Goal: Check status: Check status

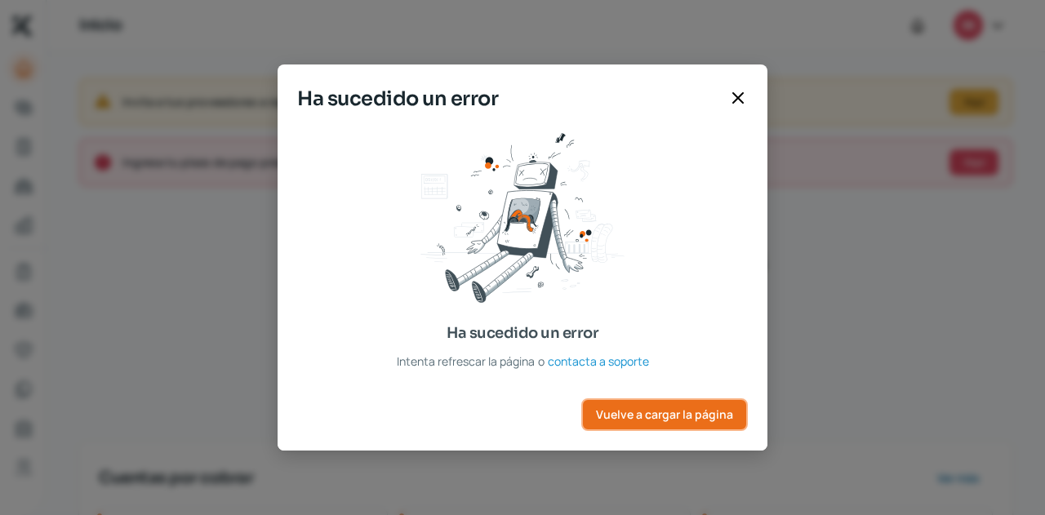
click at [662, 415] on span "Vuelve a cargar la página" at bounding box center [664, 414] width 137 height 11
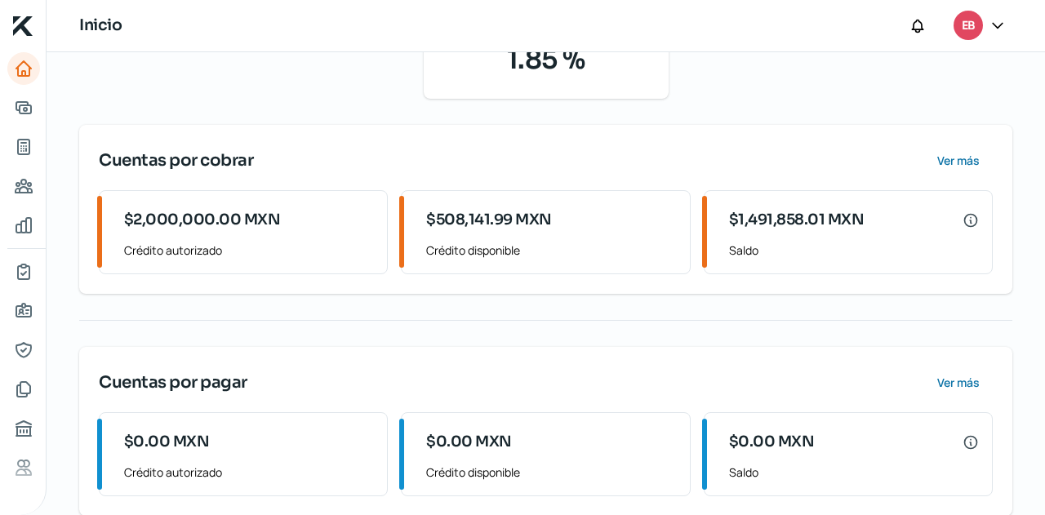
scroll to position [341, 0]
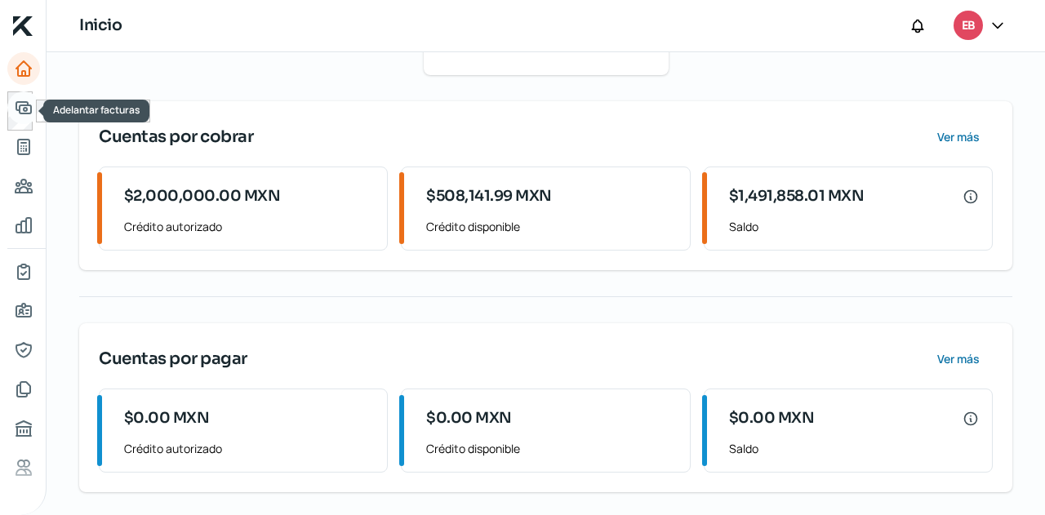
click at [16, 103] on icon "Adelantar facturas" at bounding box center [23, 107] width 15 height 11
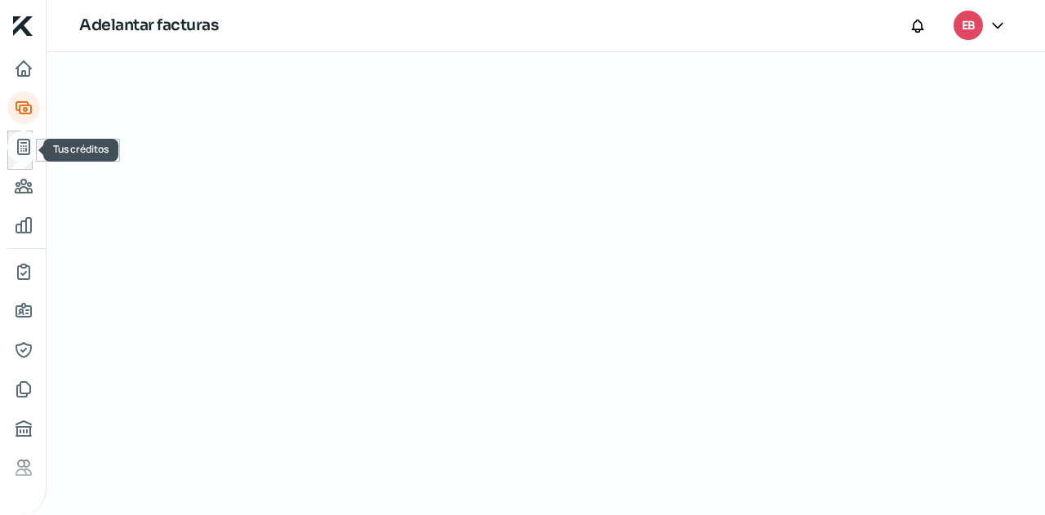
click at [29, 154] on icon "Tus créditos" at bounding box center [23, 147] width 11 height 15
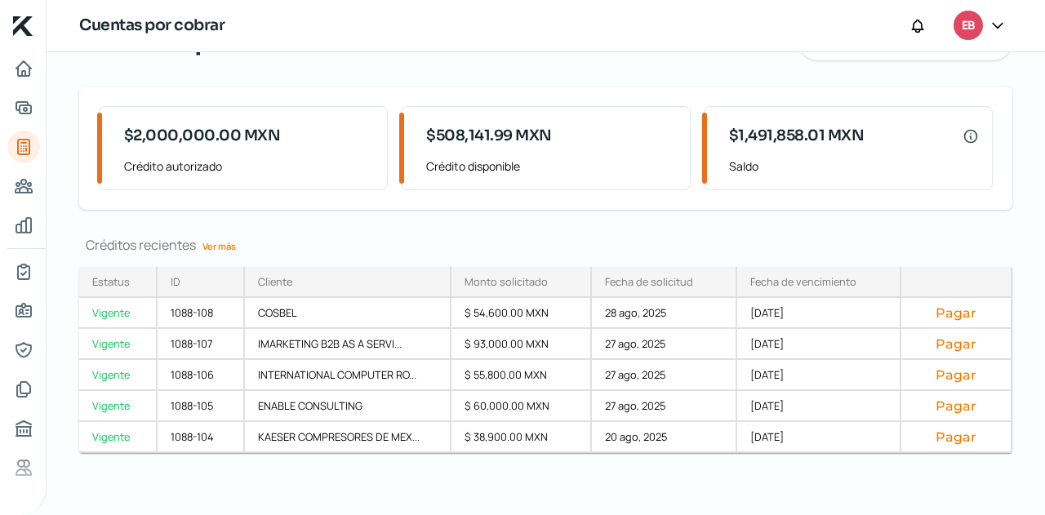
scroll to position [90, 0]
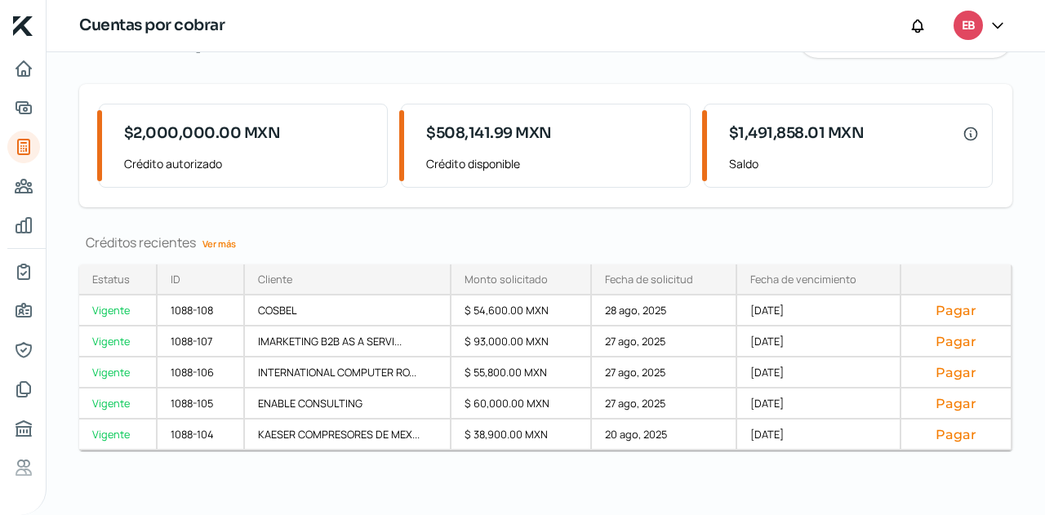
click at [225, 244] on link "Ver más" at bounding box center [219, 243] width 47 height 25
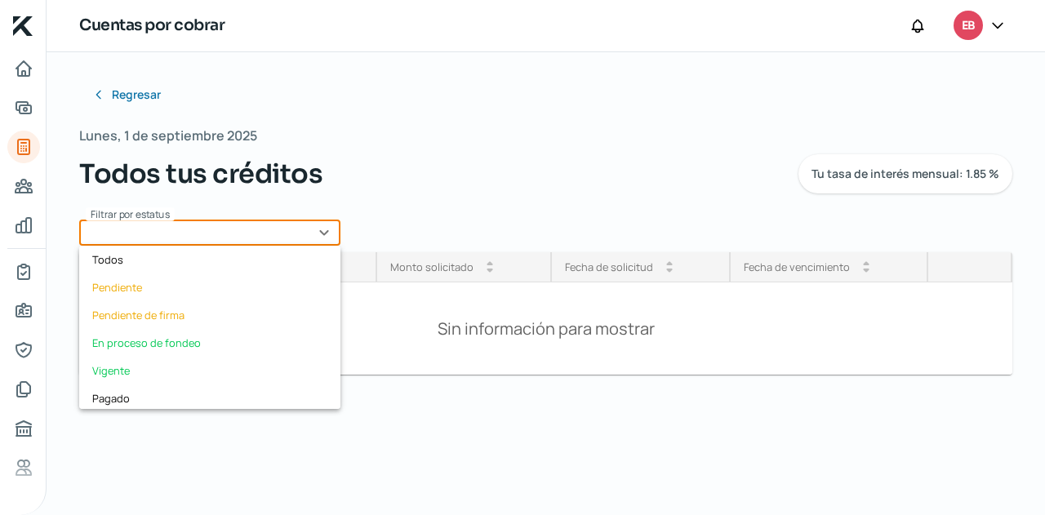
click at [256, 229] on input "text" at bounding box center [209, 233] width 261 height 26
click at [191, 368] on div "Vigente" at bounding box center [209, 371] width 261 height 28
type input "Vigente"
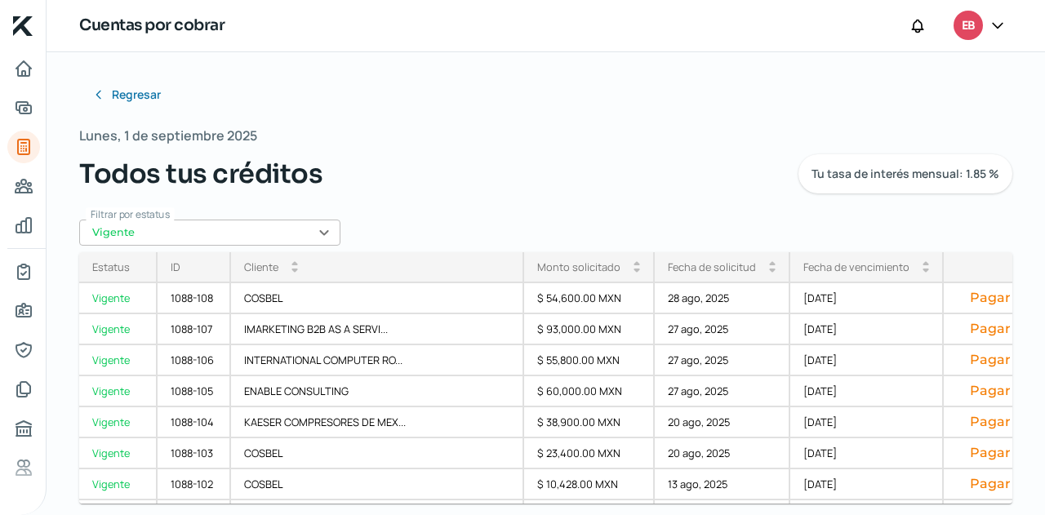
click at [846, 265] on div "Fecha de vencimiento" at bounding box center [856, 267] width 106 height 15
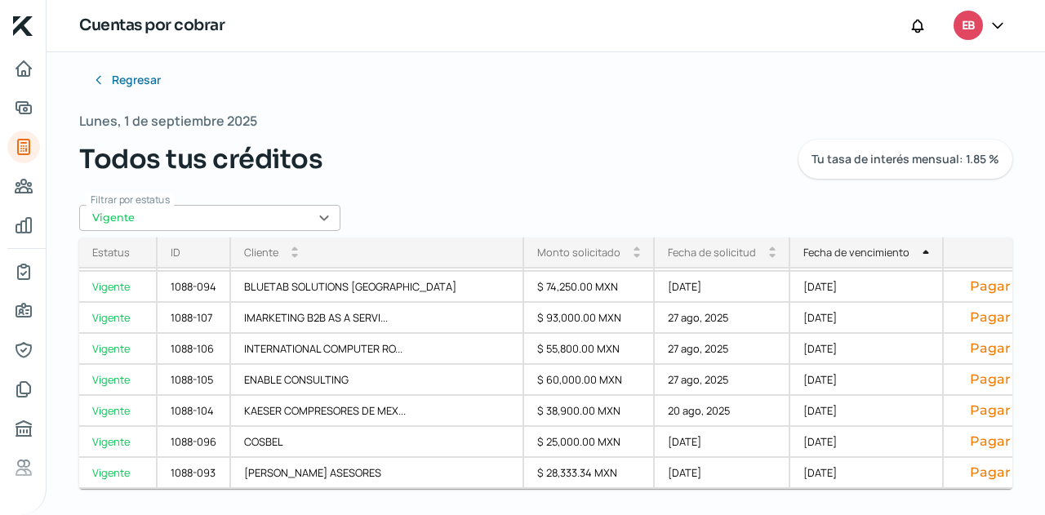
scroll to position [306, 0]
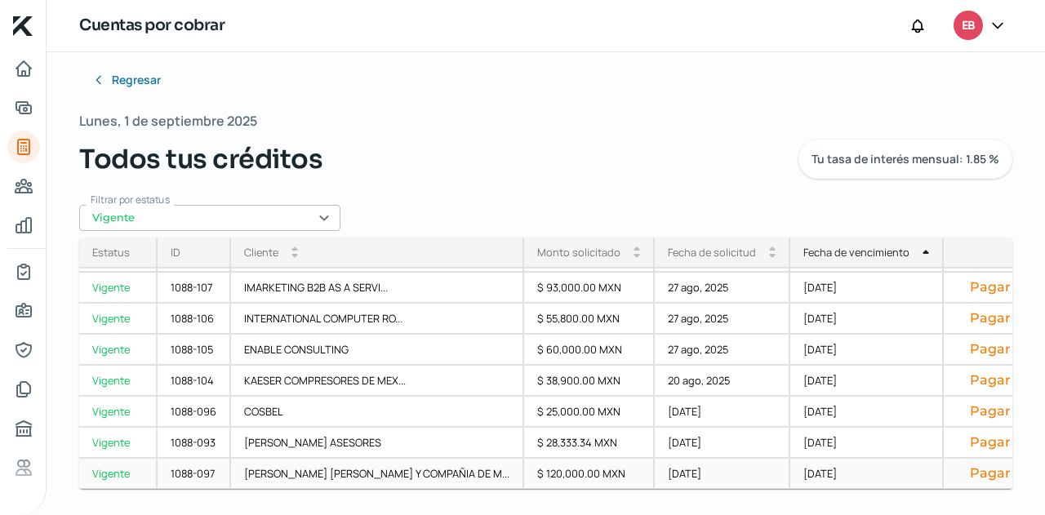
click at [790, 467] on div "06 sep, 2025" at bounding box center [866, 474] width 153 height 31
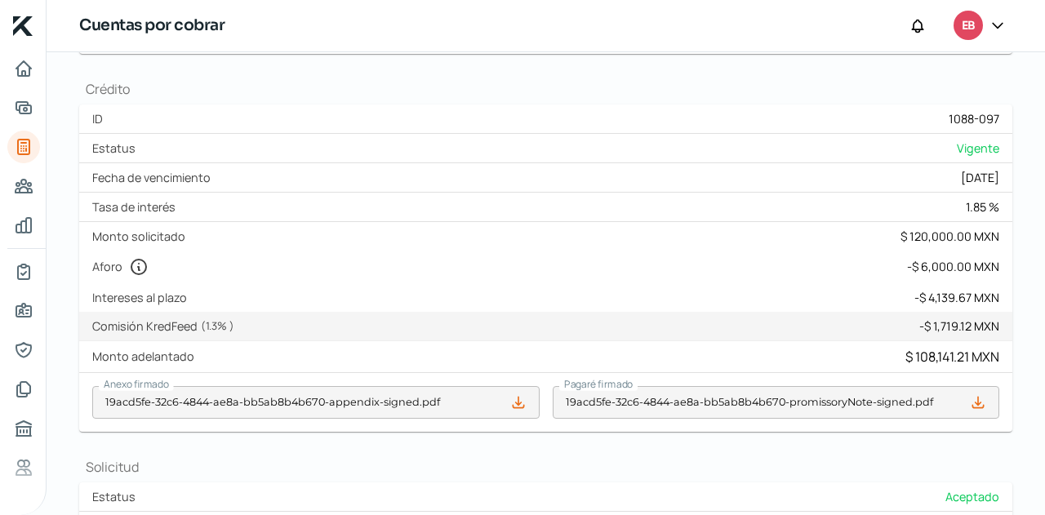
scroll to position [653, 0]
